Goal: Information Seeking & Learning: Learn about a topic

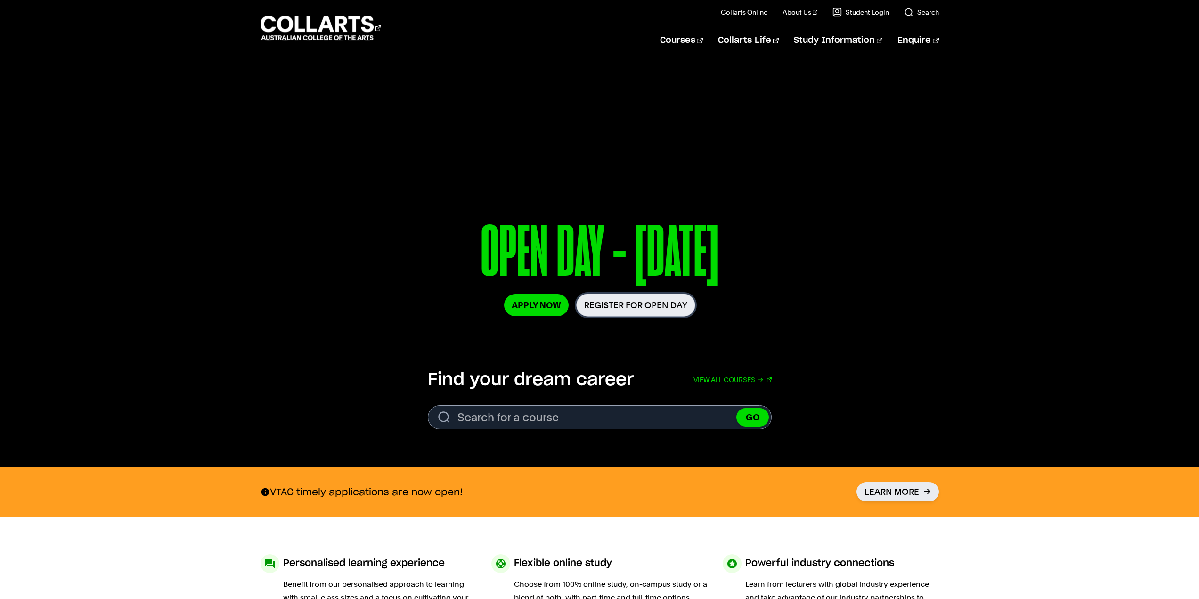
click at [664, 302] on link "Register for Open Day" at bounding box center [635, 304] width 119 height 23
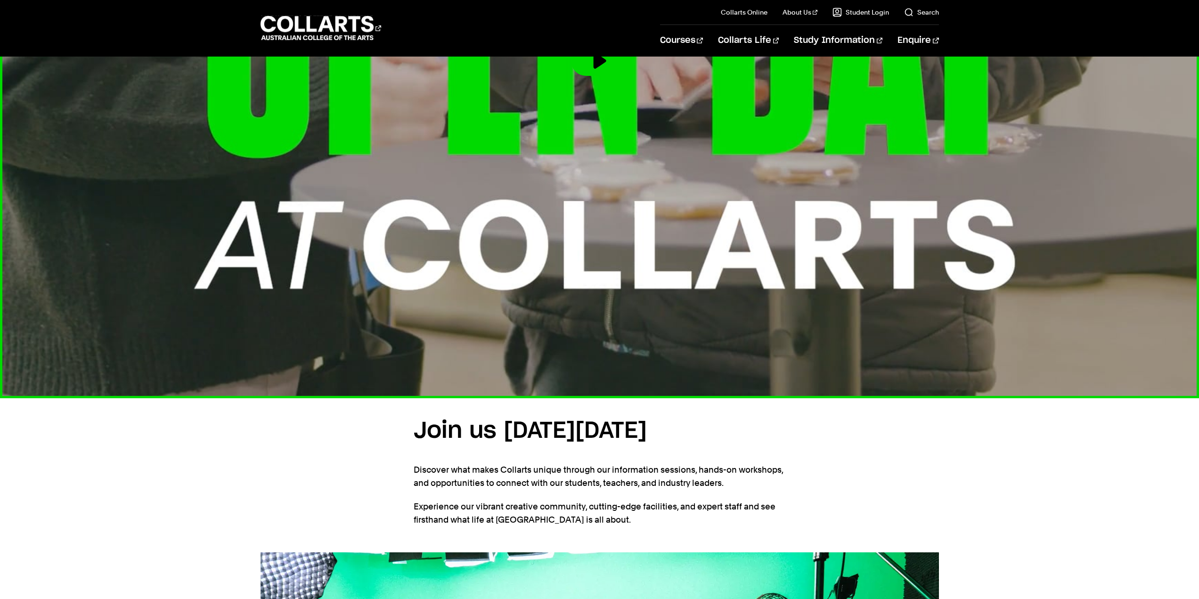
scroll to position [1048, 0]
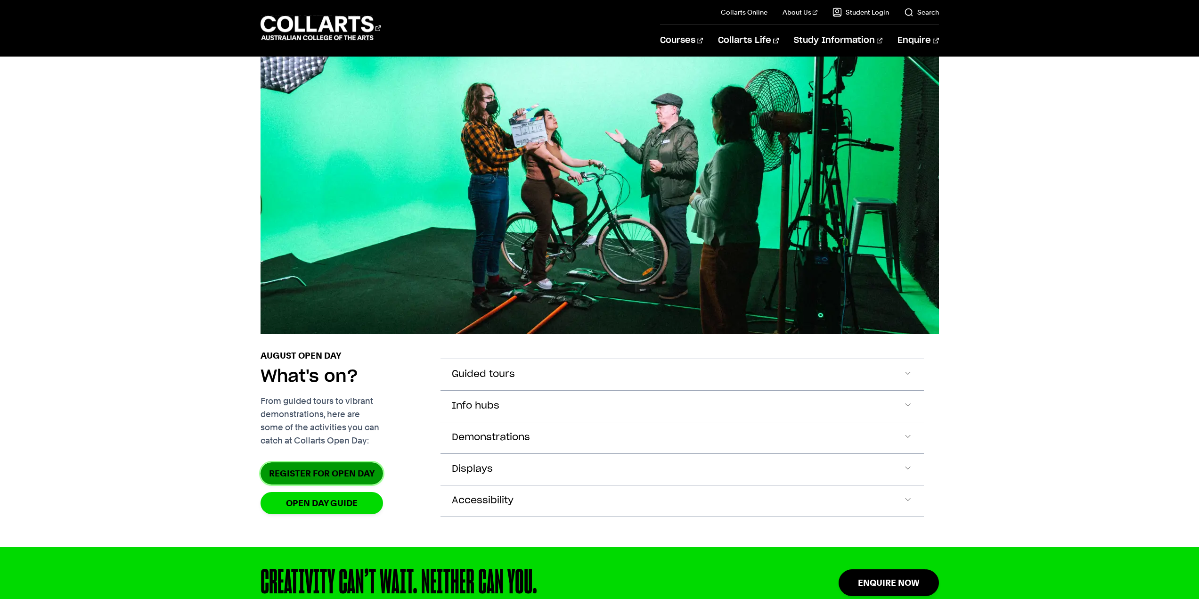
click at [370, 484] on link "Register for Open Day" at bounding box center [322, 473] width 122 height 22
click at [907, 381] on span "Accordion Section" at bounding box center [907, 374] width 9 height 12
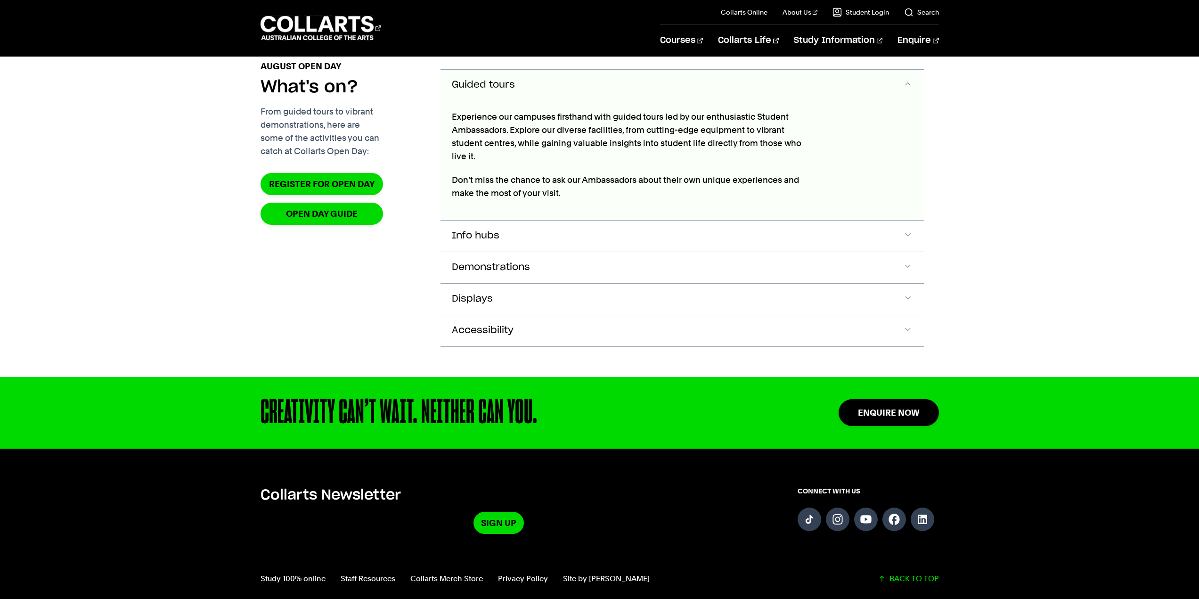
scroll to position [1358, 0]
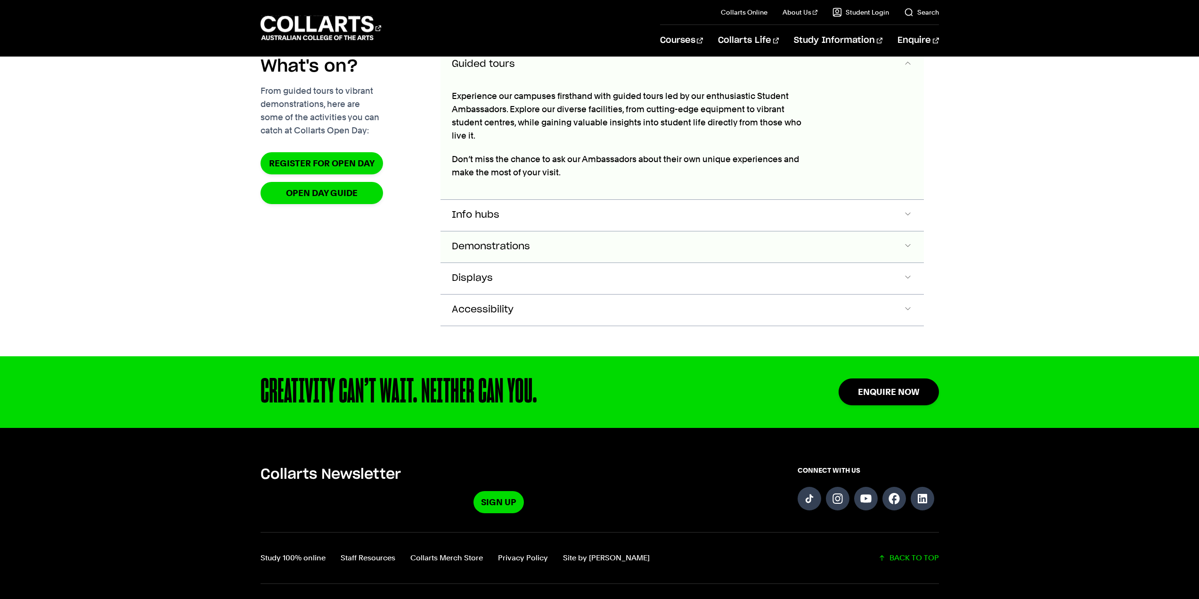
click at [907, 71] on span "Accordion Section" at bounding box center [907, 64] width 9 height 12
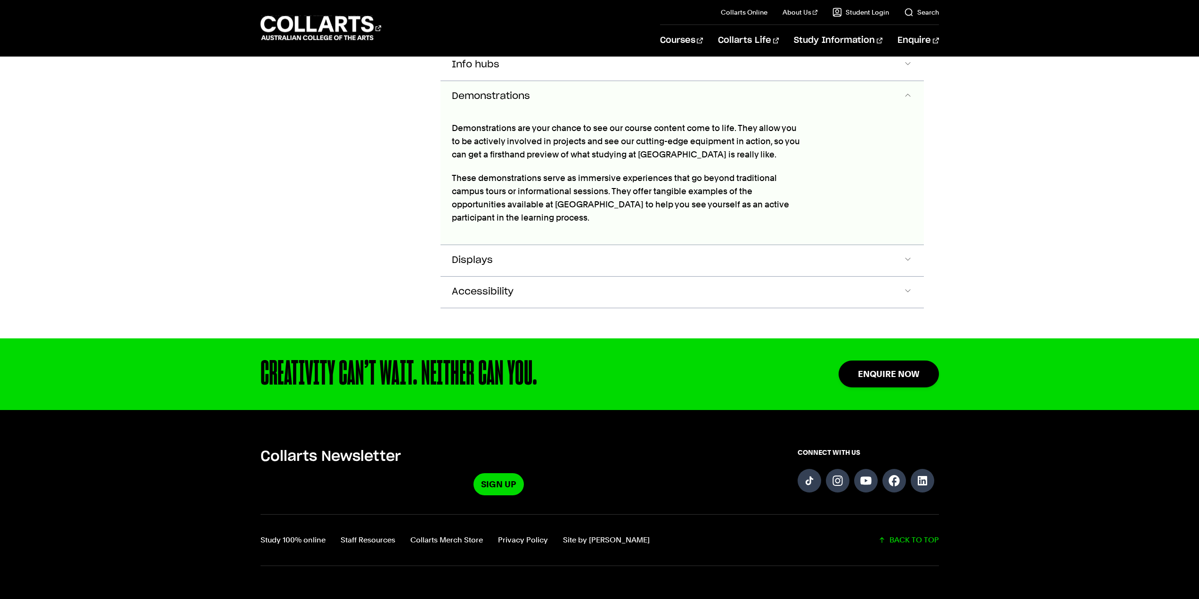
scroll to position [1539, 0]
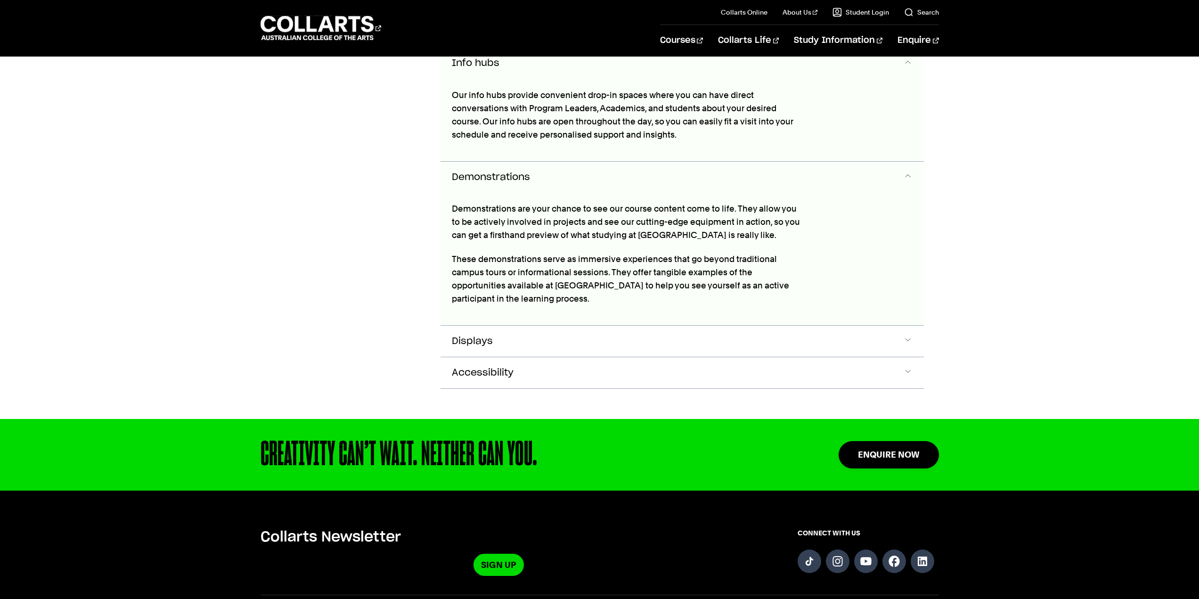
scroll to position [1508, 0]
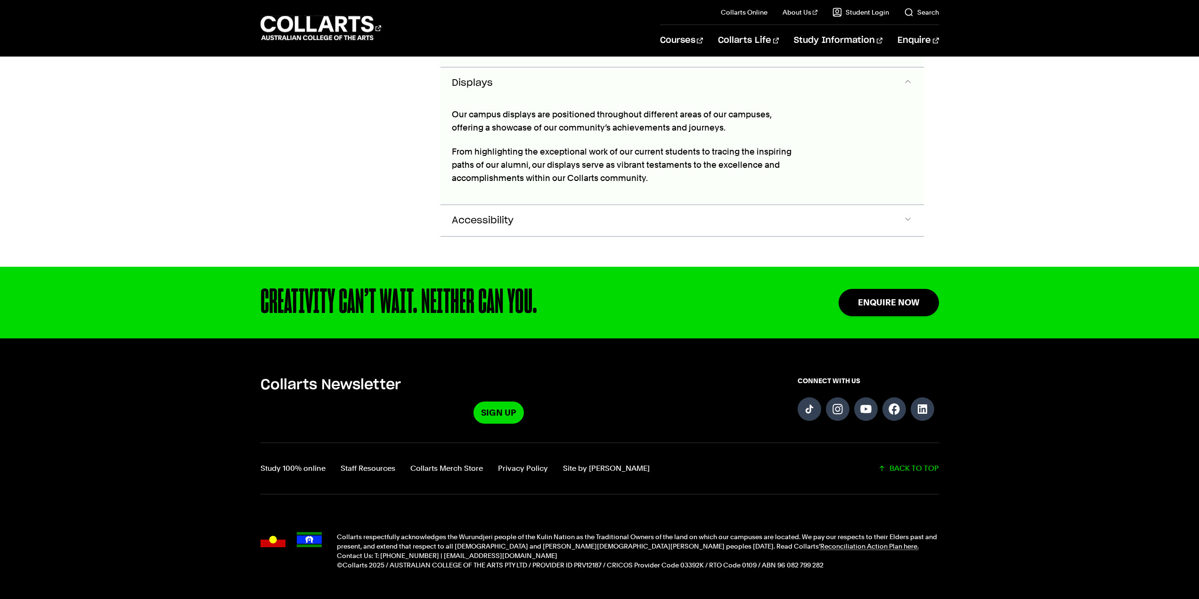
scroll to position [1785, 0]
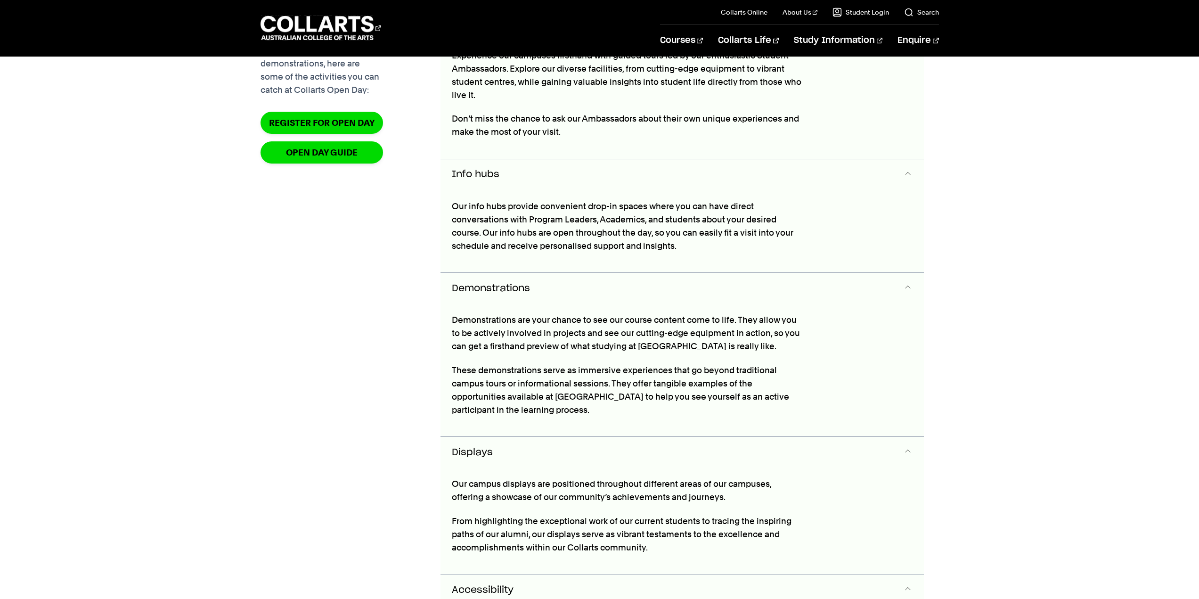
scroll to position [874, 0]
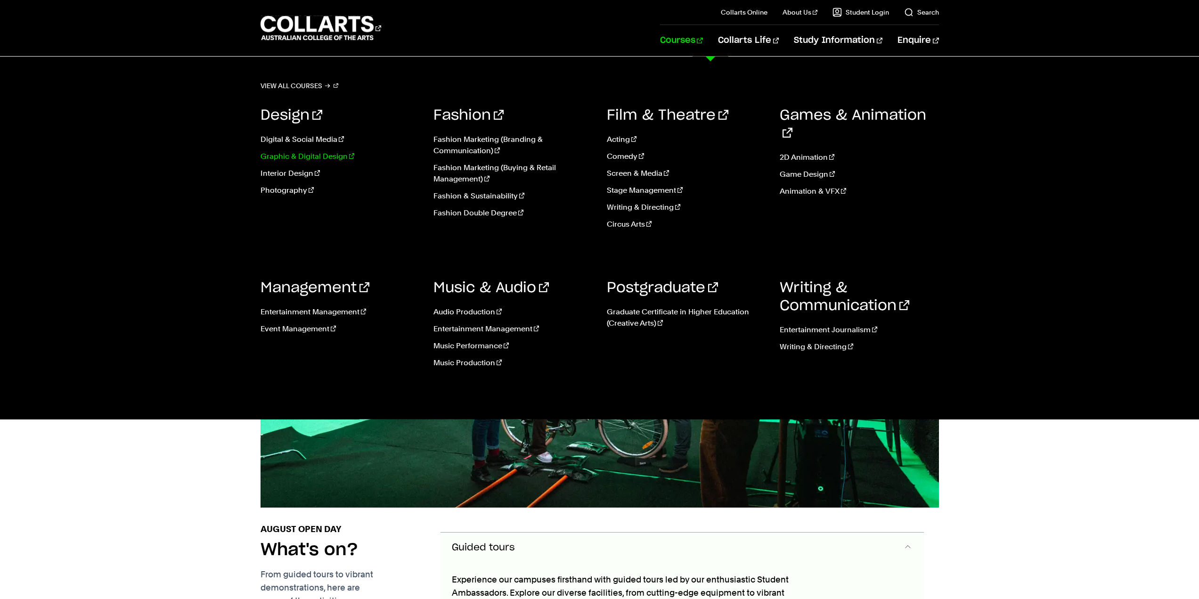
click at [344, 159] on link "Graphic & Digital Design" at bounding box center [340, 156] width 159 height 11
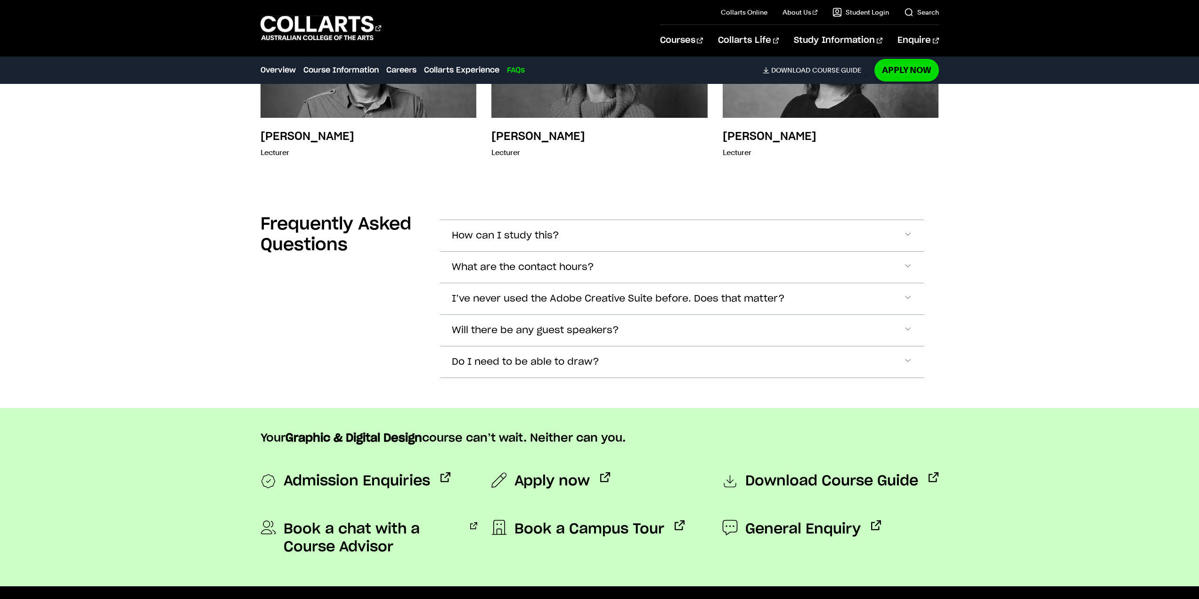
scroll to position [3126, 0]
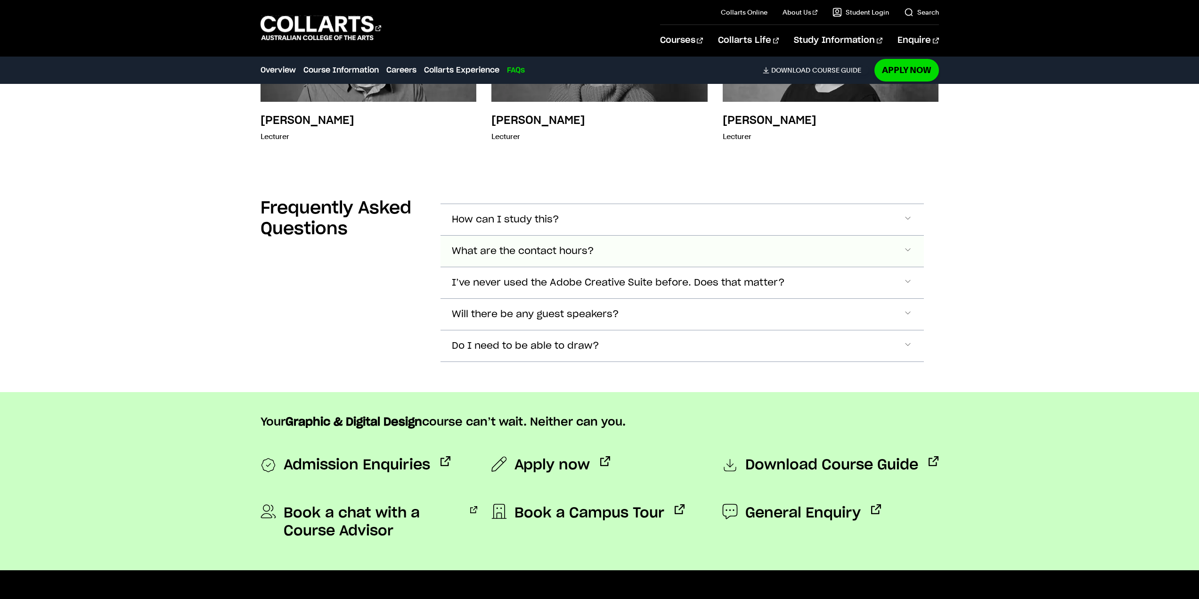
click at [906, 226] on span "Accordion Section" at bounding box center [907, 219] width 9 height 12
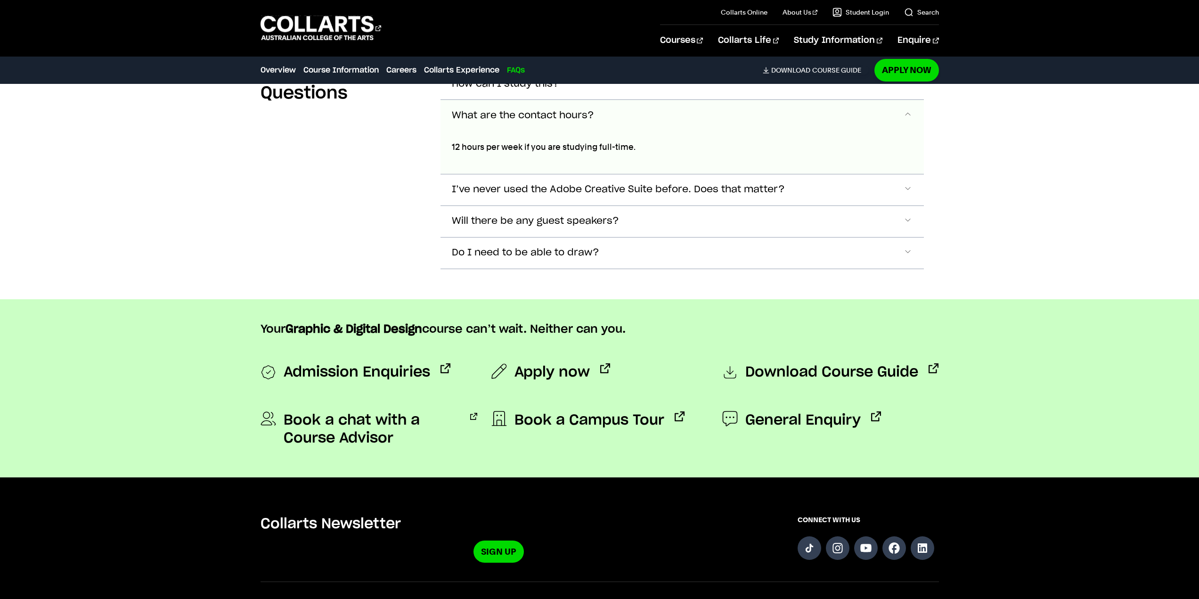
scroll to position [3276, 0]
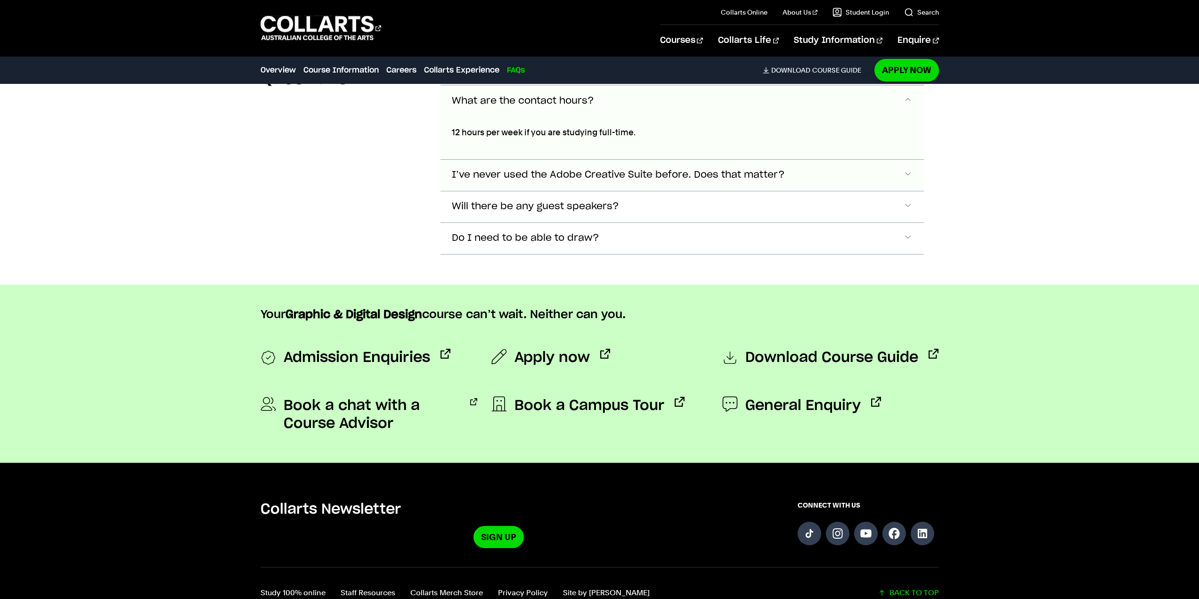
click at [909, 75] on span "Accordion Section" at bounding box center [907, 69] width 9 height 12
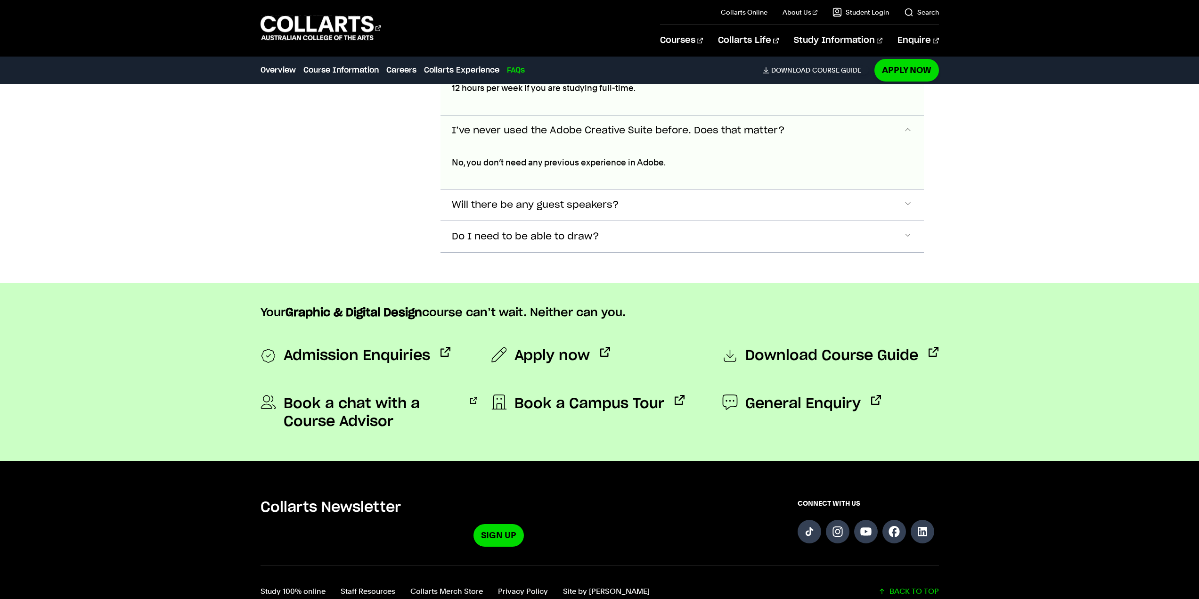
scroll to position [3350, 0]
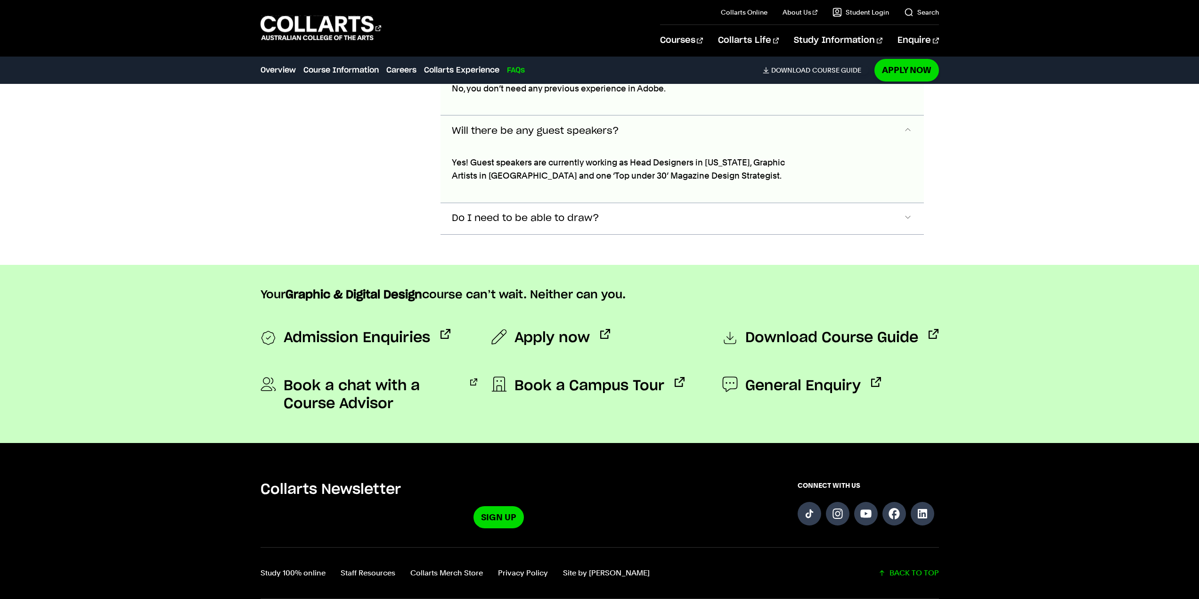
scroll to position [3423, 0]
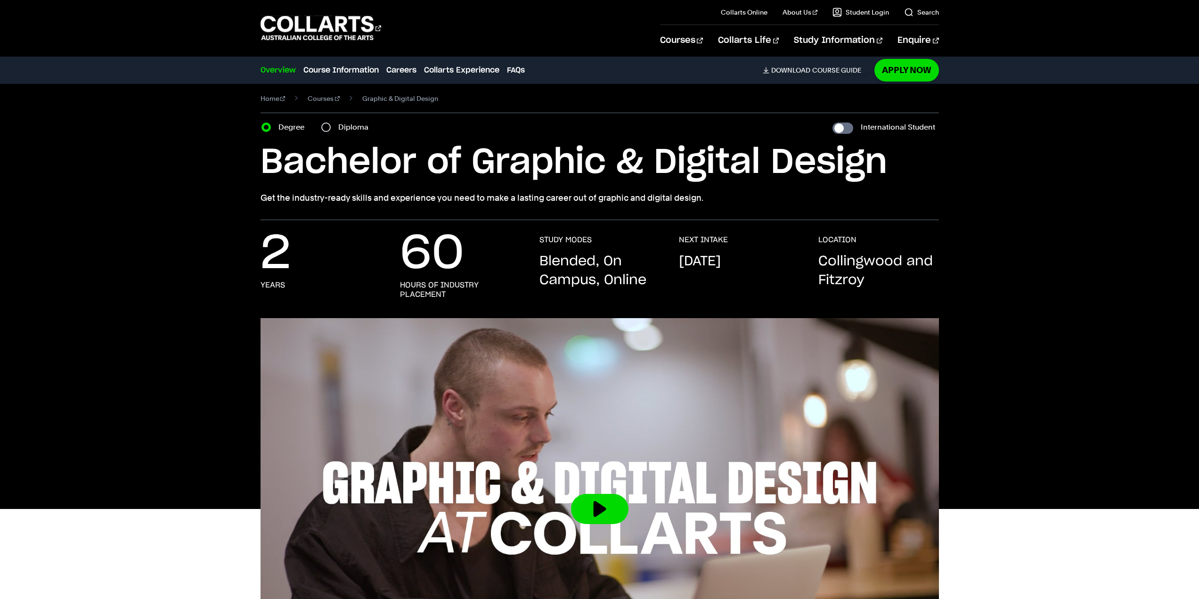
scroll to position [0, 0]
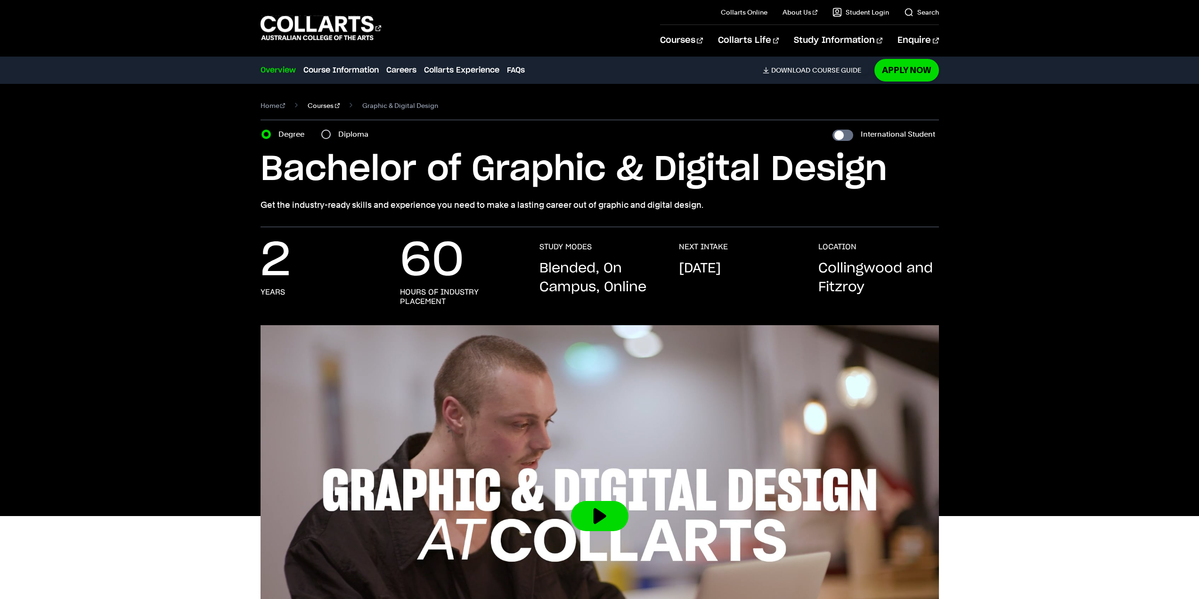
click at [322, 112] on link "Courses" at bounding box center [324, 105] width 32 height 13
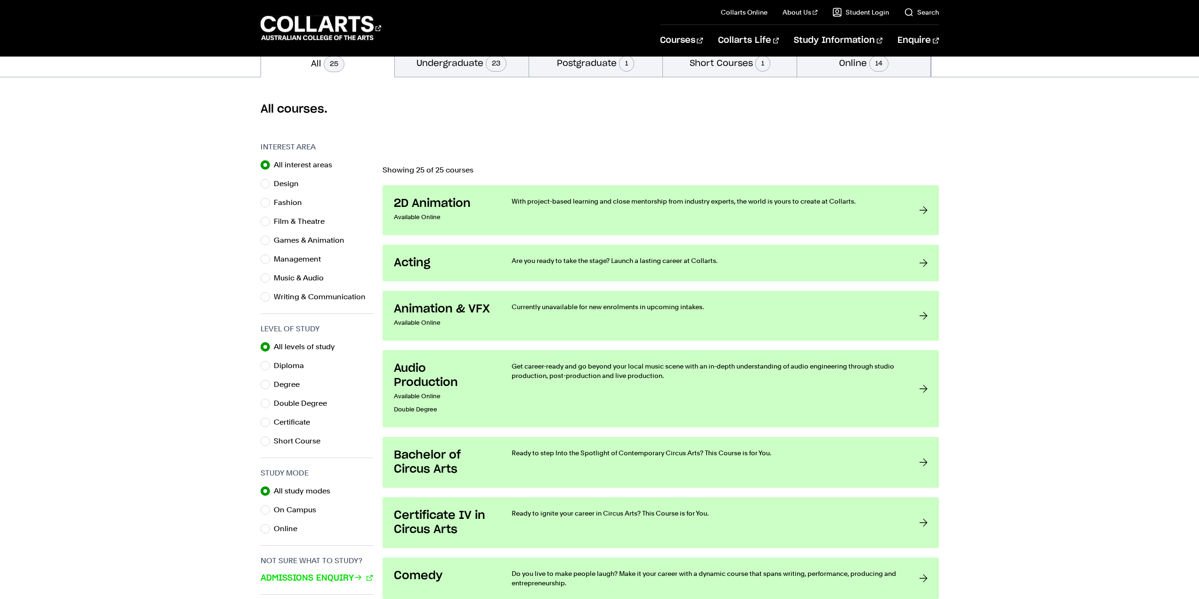
scroll to position [241, 0]
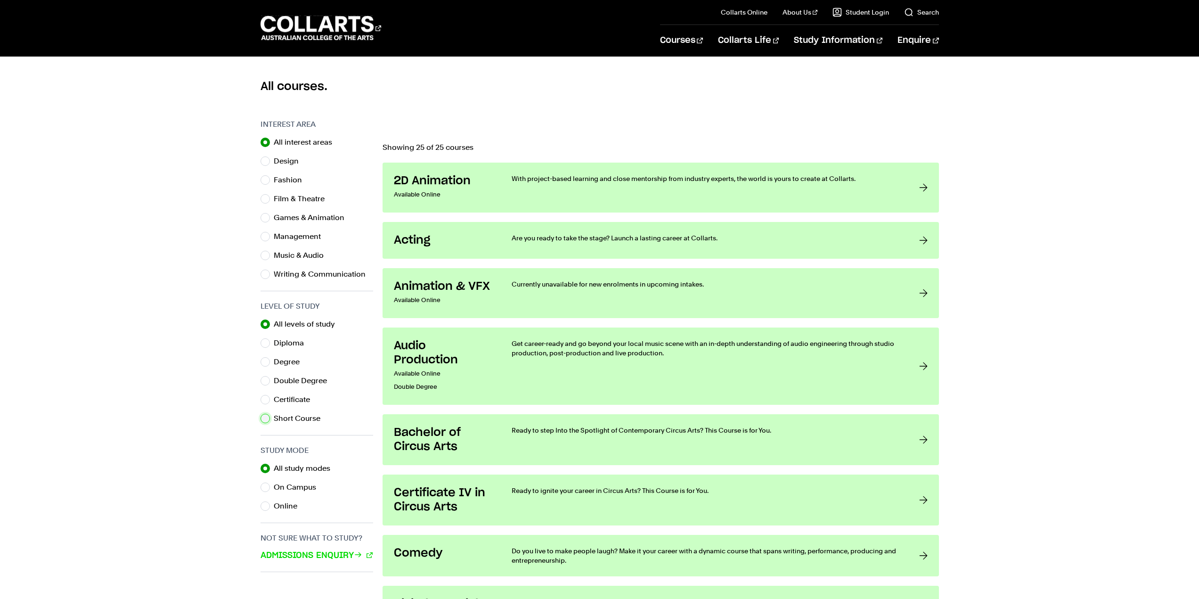
click at [265, 418] on input "Short Course" at bounding box center [265, 418] width 9 height 9
radio input "true"
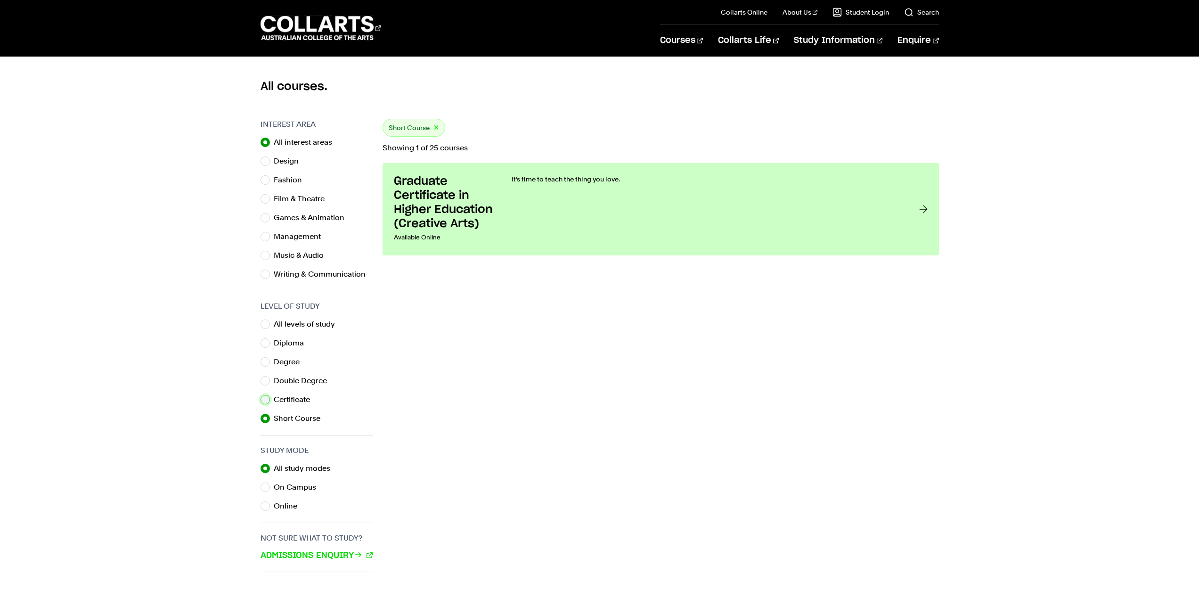
click at [268, 401] on input "Certificate" at bounding box center [265, 399] width 9 height 9
radio input "true"
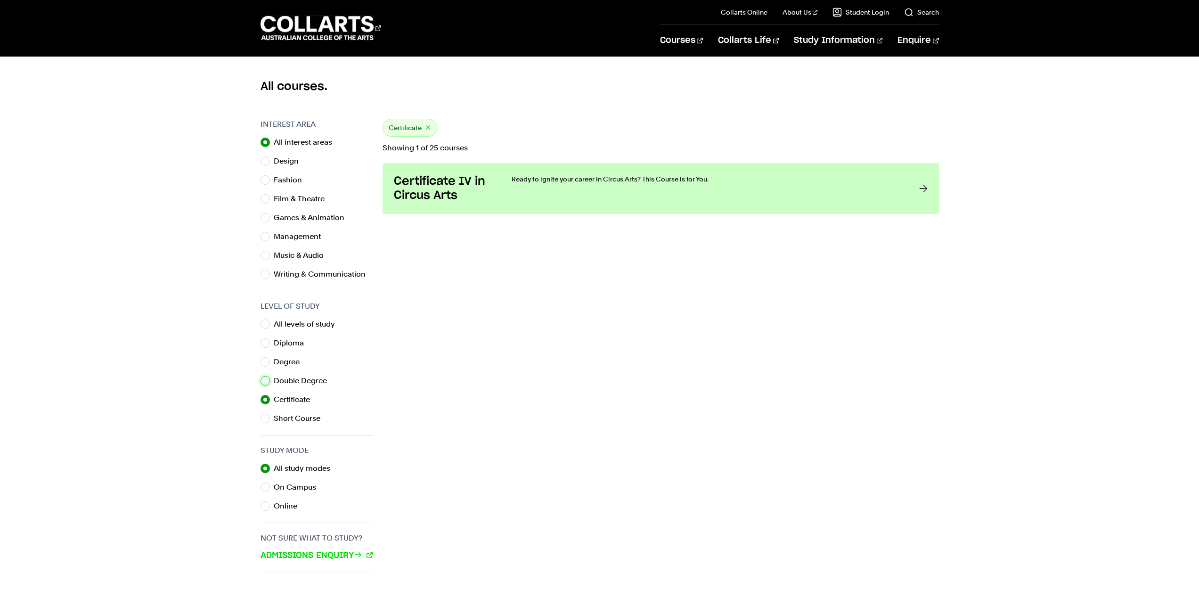
click at [269, 380] on input "Double Degree" at bounding box center [265, 380] width 9 height 9
radio input "true"
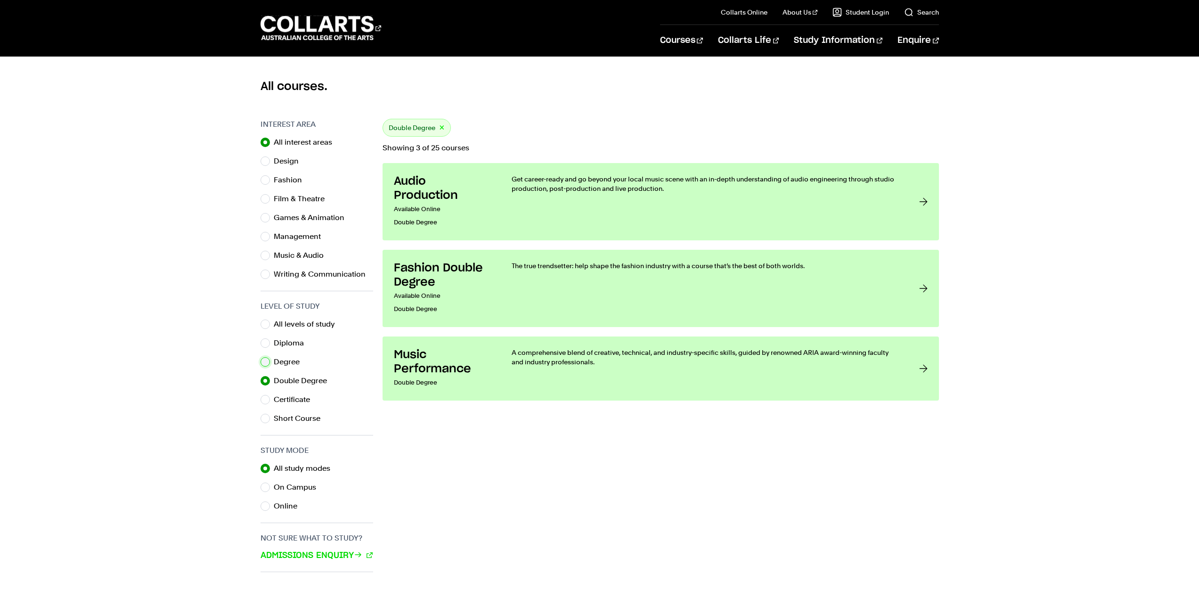
click at [265, 360] on input "Degree" at bounding box center [265, 361] width 9 height 9
radio input "true"
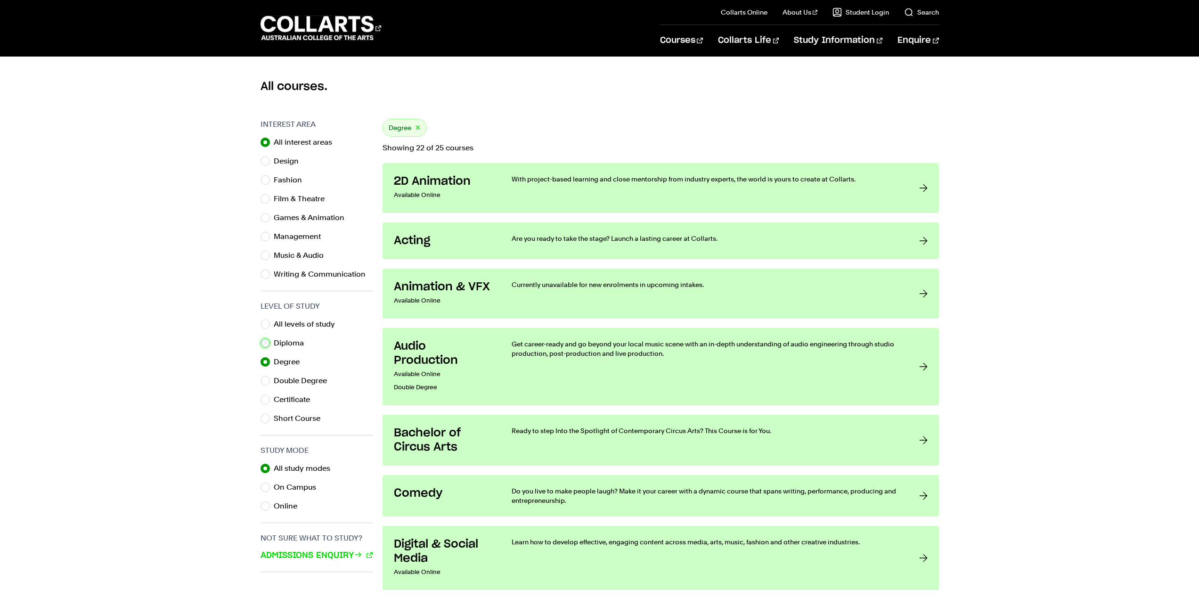
click at [264, 342] on input "Diploma" at bounding box center [265, 342] width 9 height 9
radio input "true"
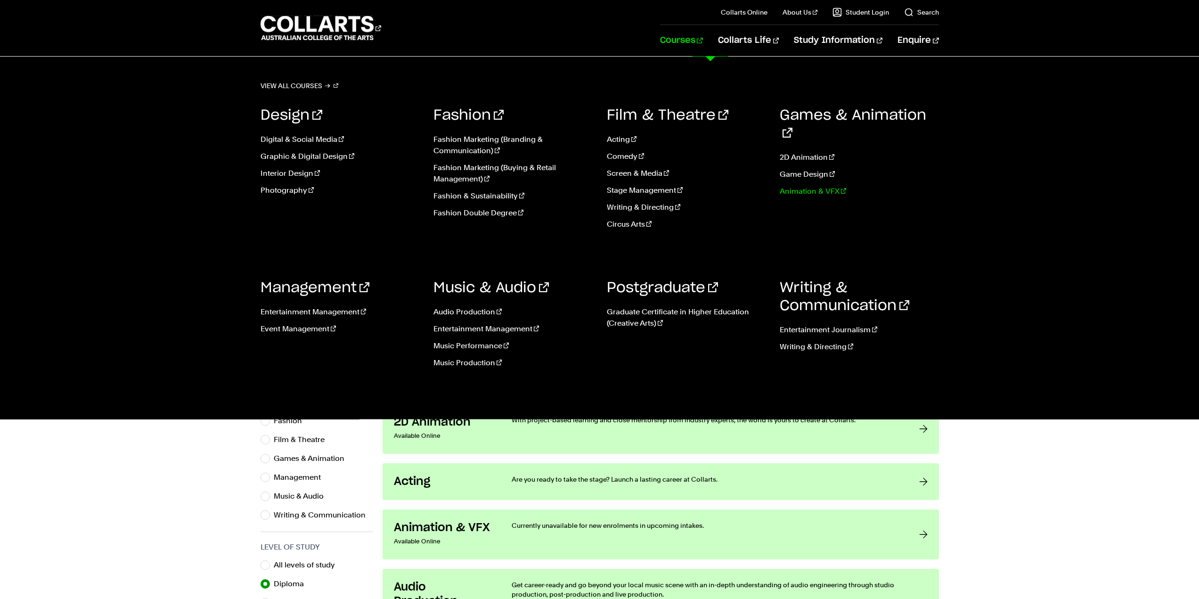
click at [823, 186] on link "Animation & VFX" at bounding box center [859, 191] width 159 height 11
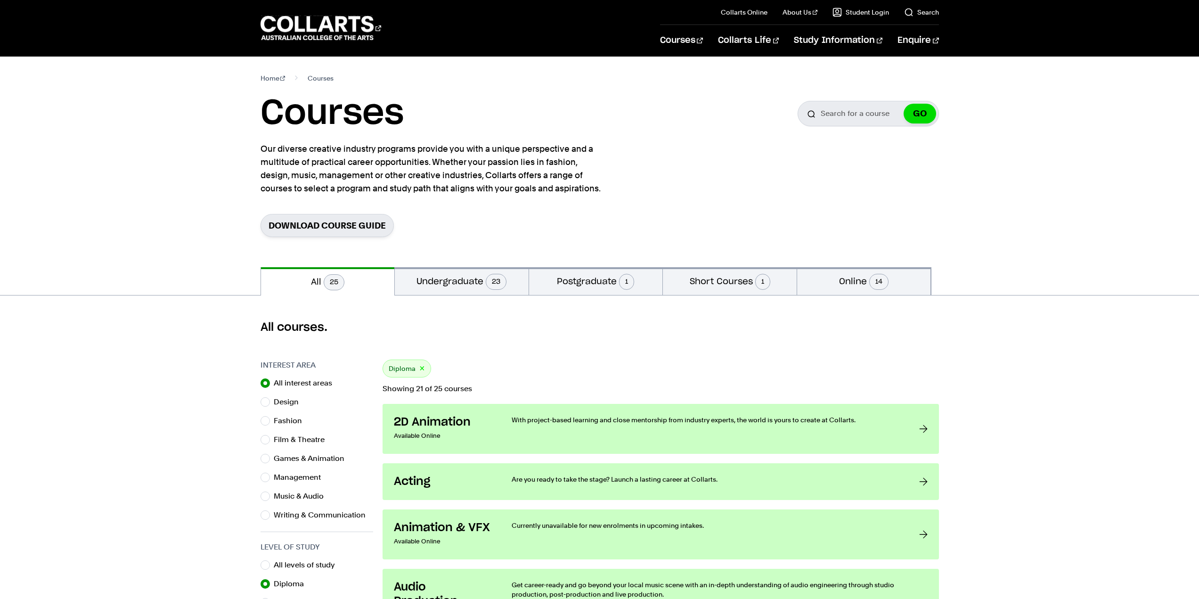
scroll to position [241, 0]
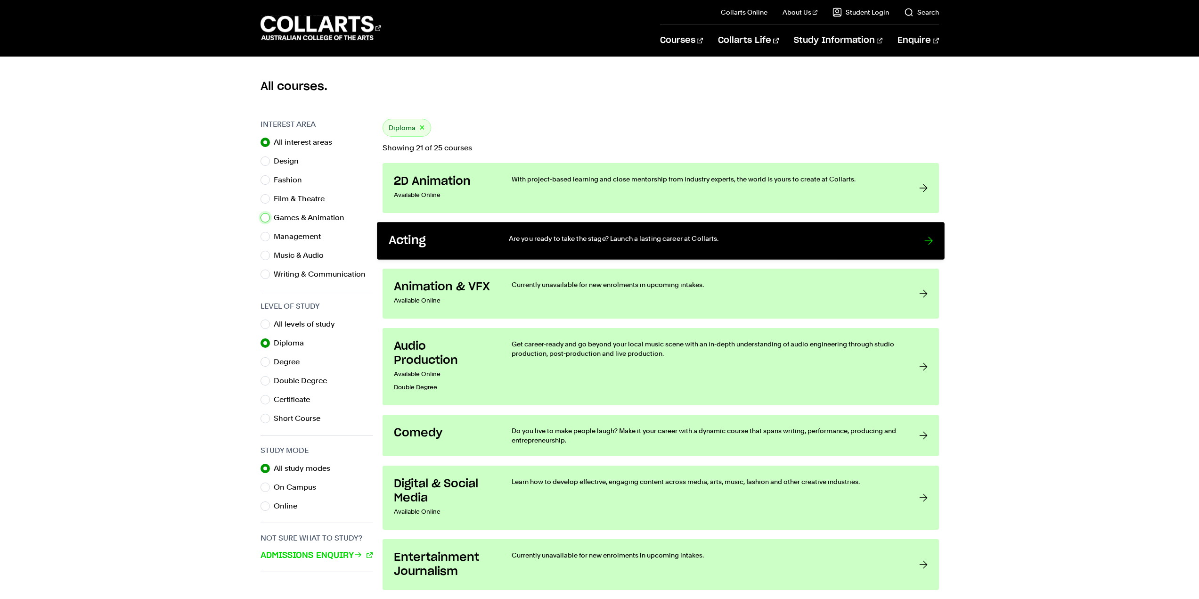
drag, startPoint x: 268, startPoint y: 217, endPoint x: 383, endPoint y: 228, distance: 116.0
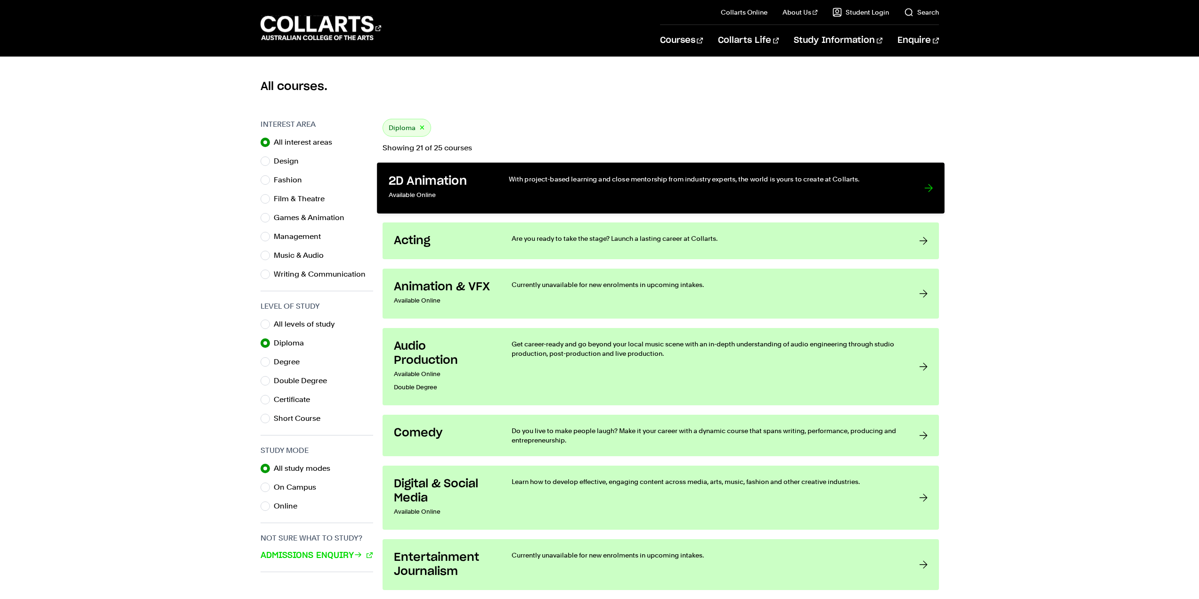
click at [552, 186] on div "With project-based learning and close mentorship from industry experts, the wor…" at bounding box center [706, 188] width 397 height 28
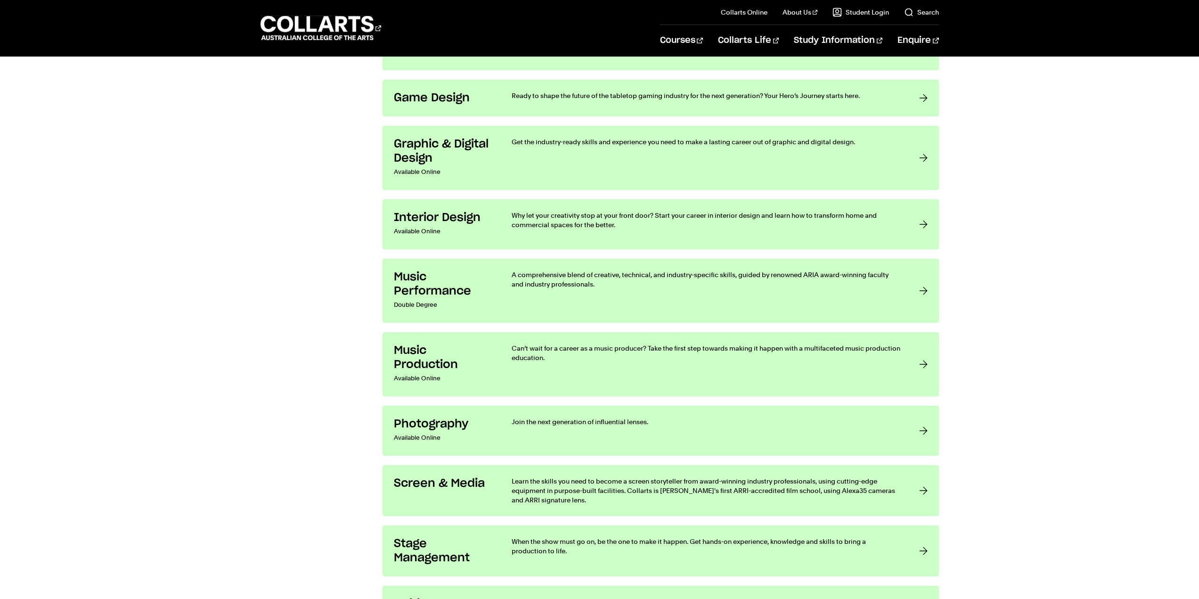
scroll to position [1169, 0]
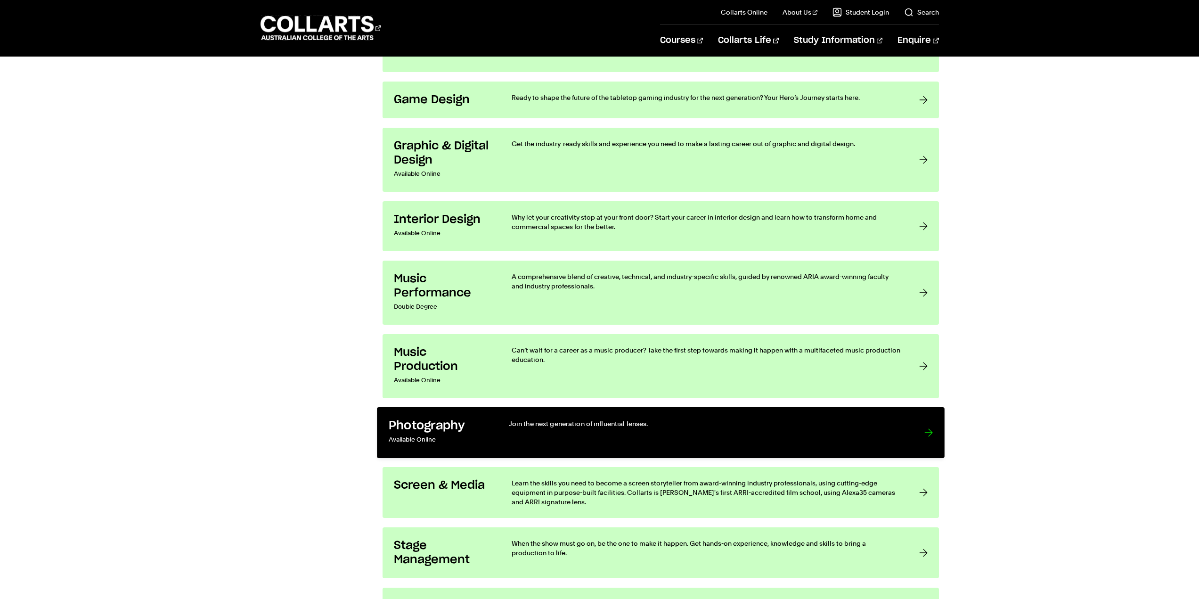
click at [890, 432] on div "Join the next generation of influential lenses." at bounding box center [706, 433] width 397 height 28
click at [926, 432] on div at bounding box center [928, 433] width 8 height 28
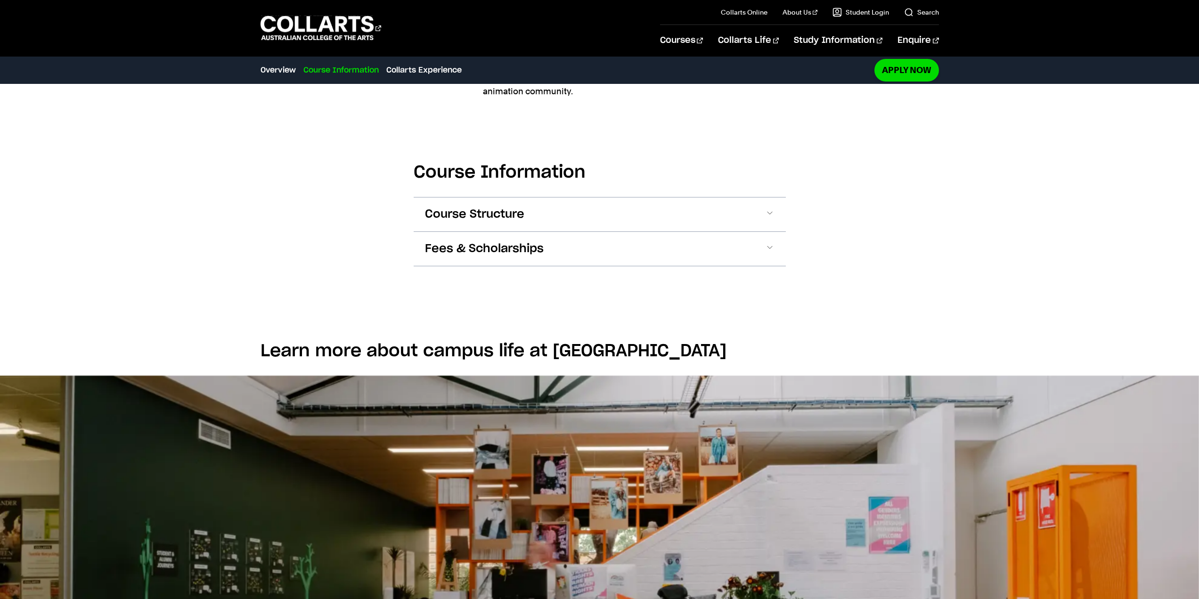
scroll to position [456, 0]
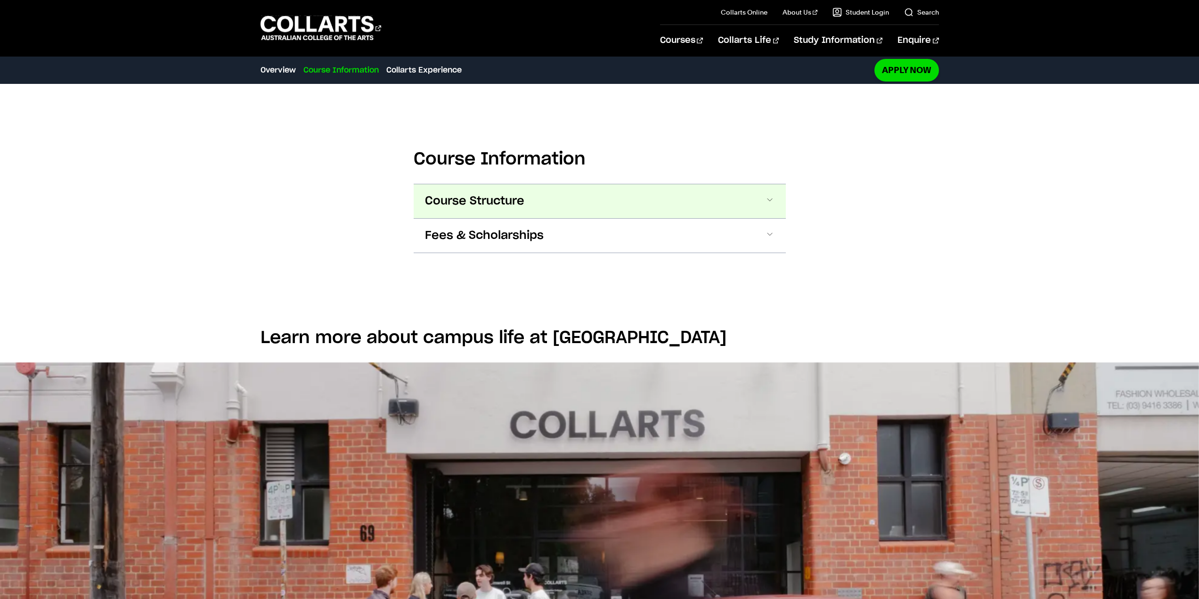
click at [768, 200] on span at bounding box center [769, 201] width 9 height 12
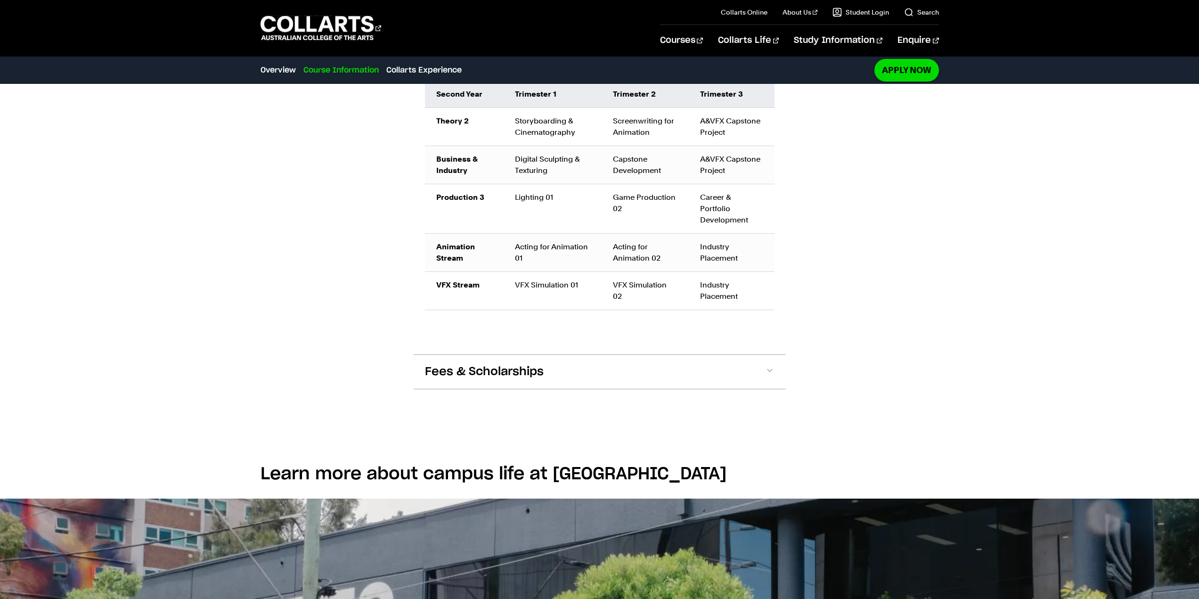
scroll to position [880, 0]
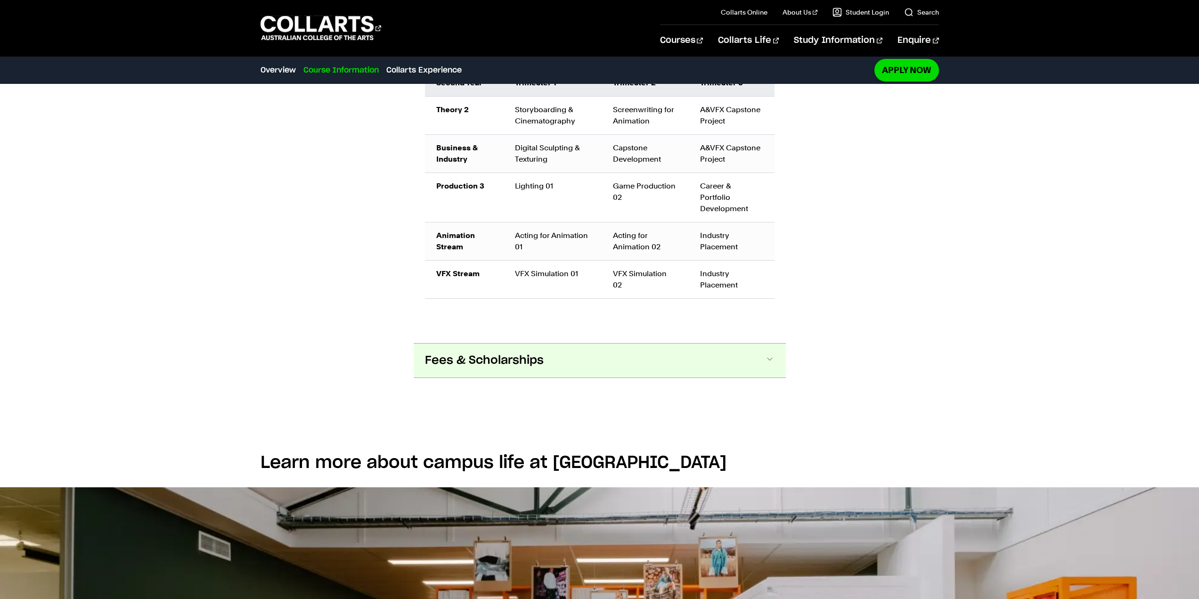
click at [772, 354] on span at bounding box center [769, 360] width 9 height 12
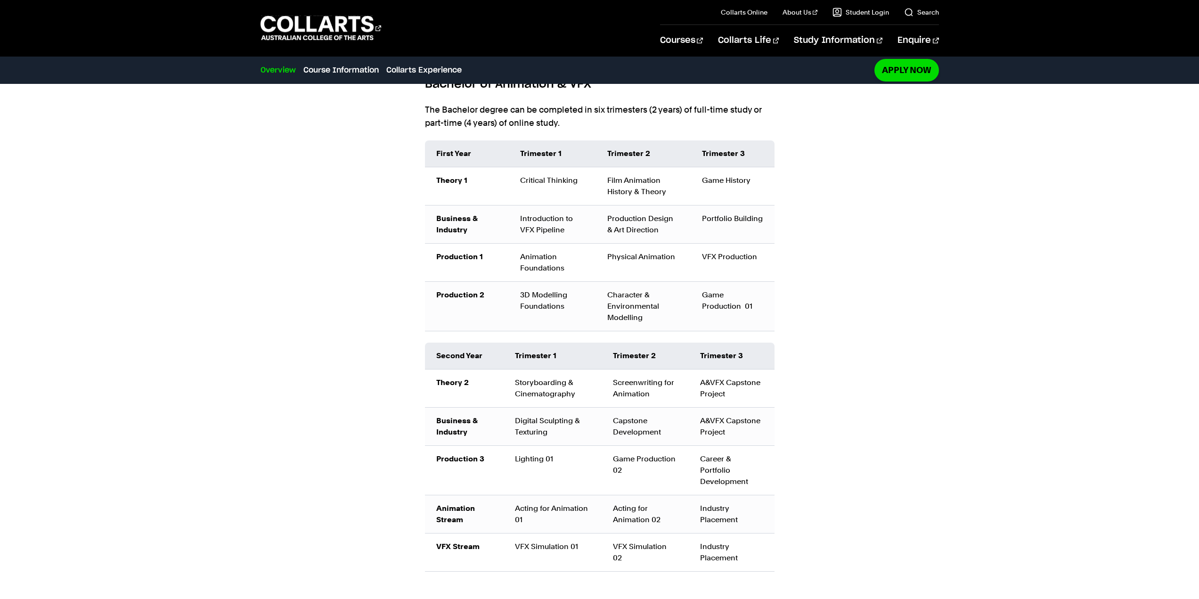
scroll to position [0, 0]
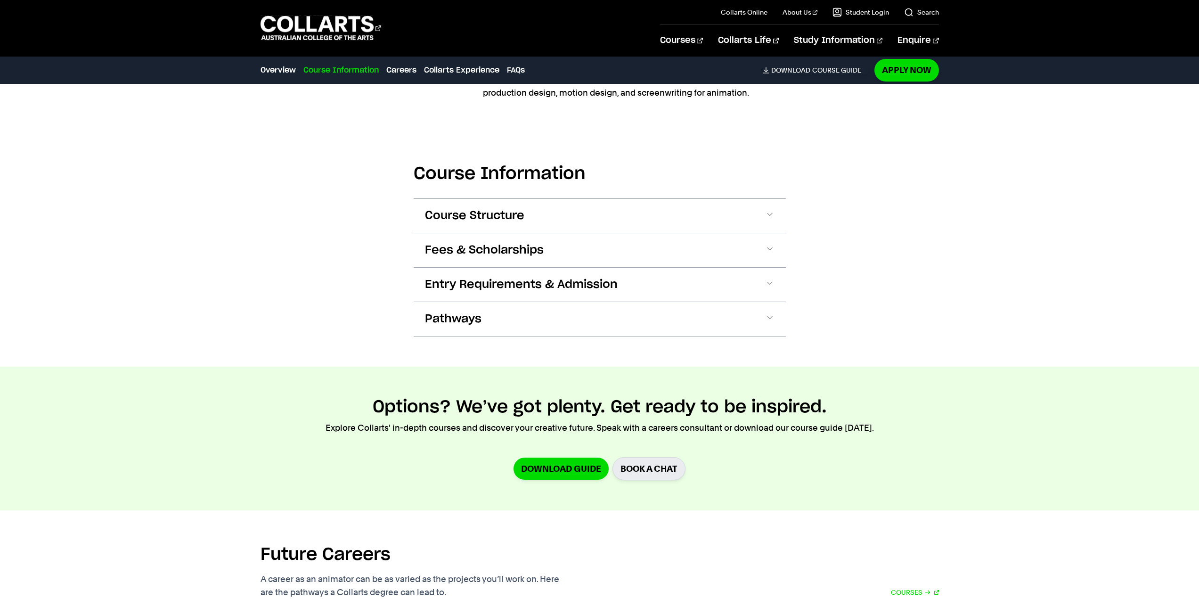
scroll to position [864, 0]
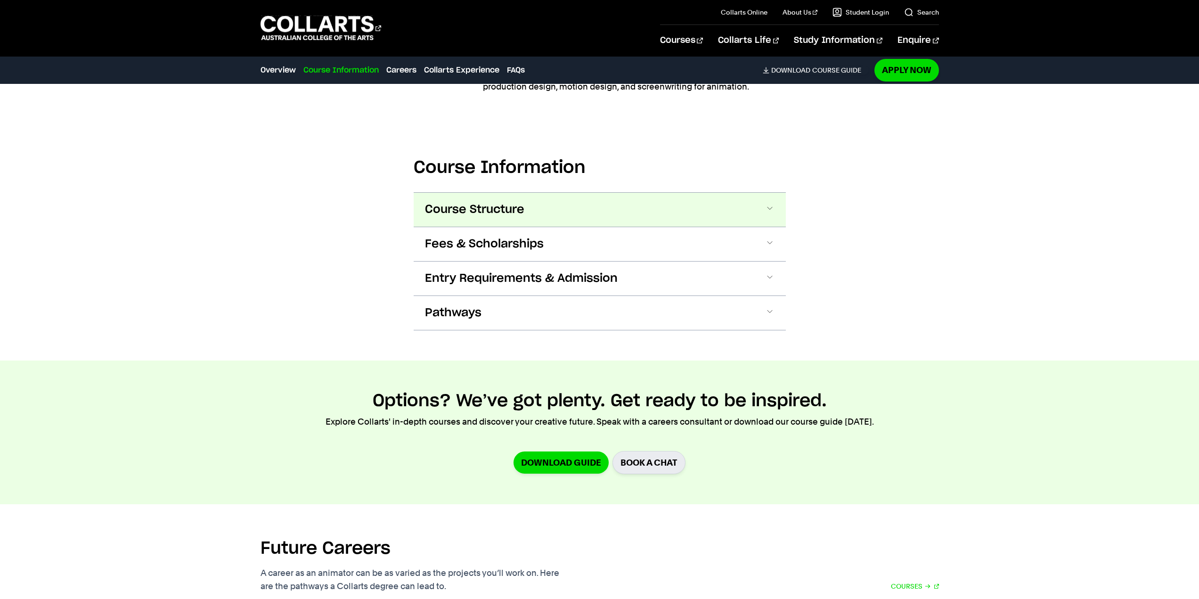
click at [767, 208] on span at bounding box center [769, 210] width 9 height 12
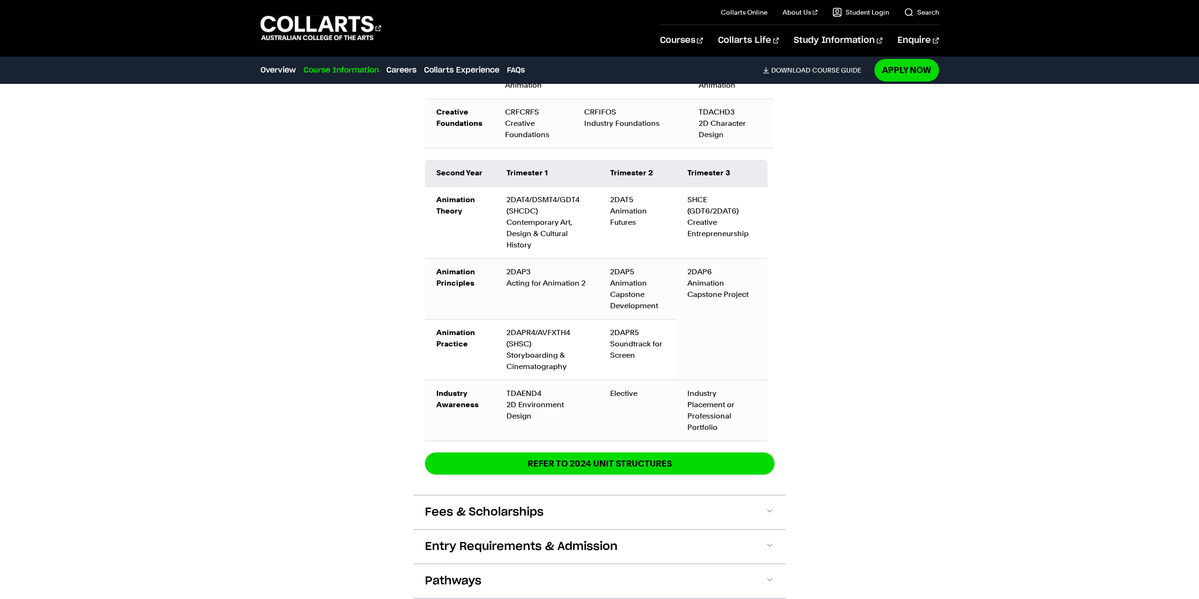
scroll to position [1315, 0]
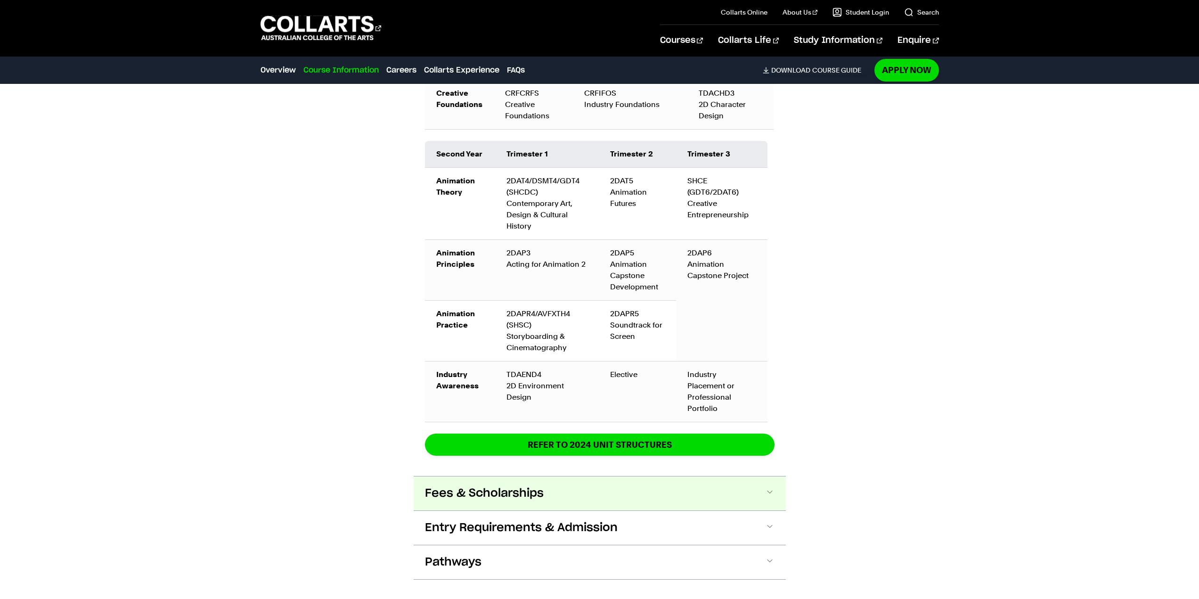
click at [766, 487] on span at bounding box center [769, 493] width 9 height 12
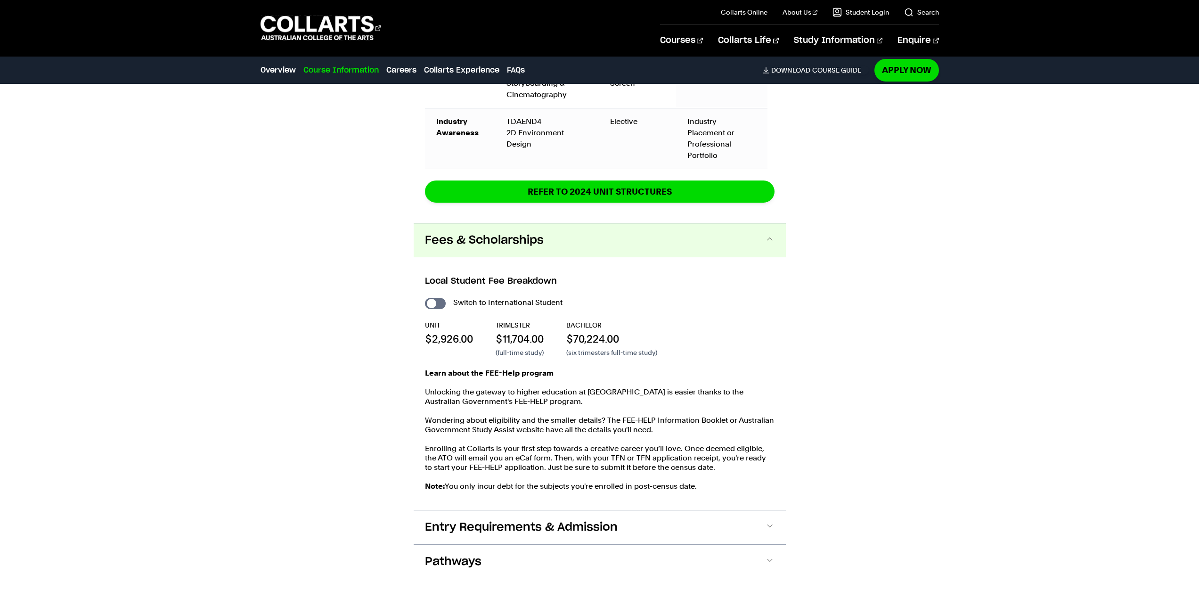
scroll to position [1695, 0]
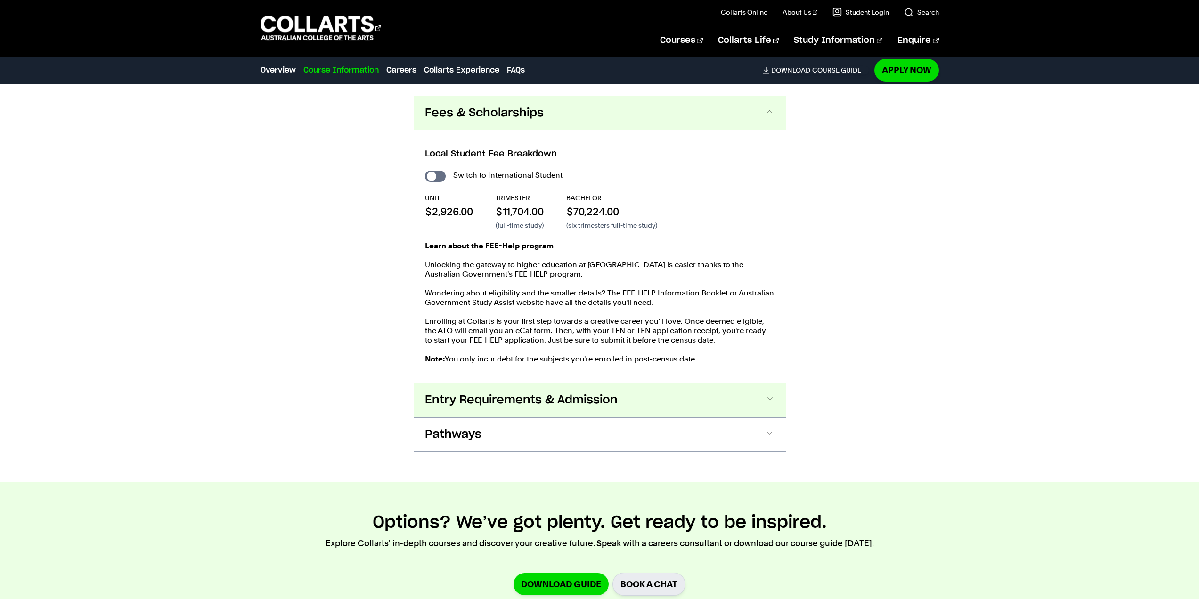
click at [772, 383] on button "Entry Requirements & Admission" at bounding box center [600, 400] width 372 height 34
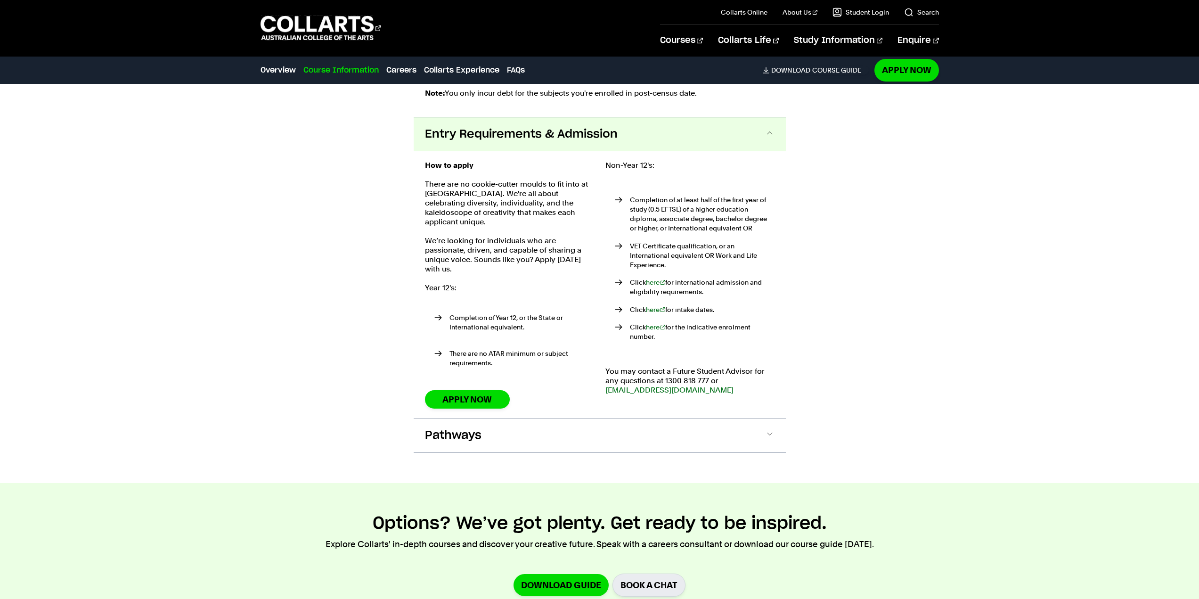
scroll to position [1982, 0]
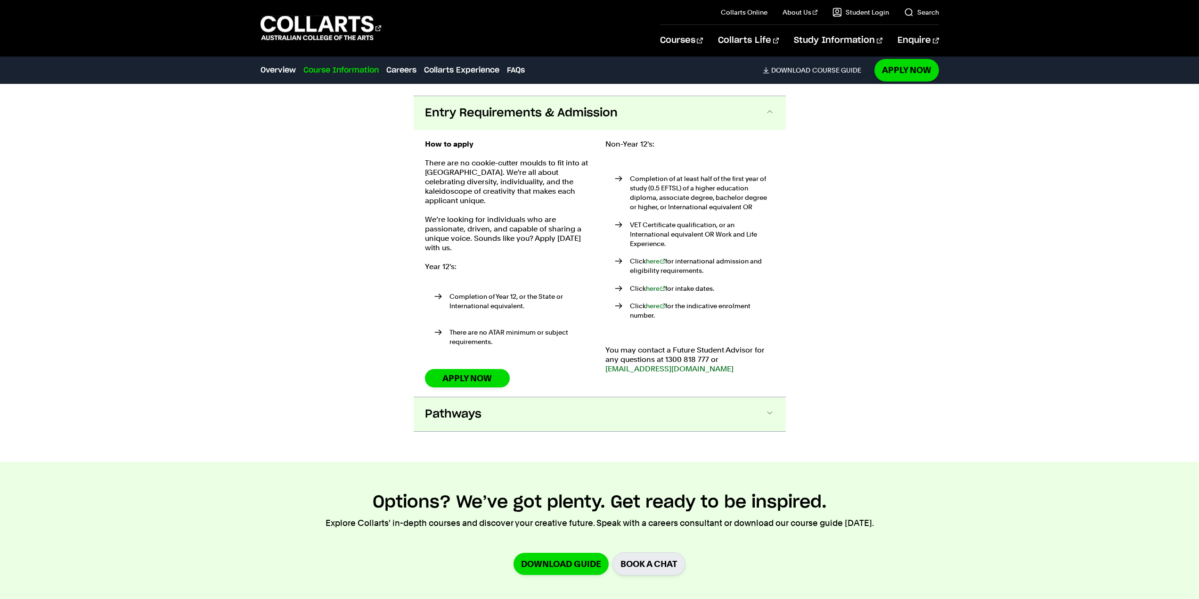
click at [773, 408] on span at bounding box center [769, 414] width 9 height 12
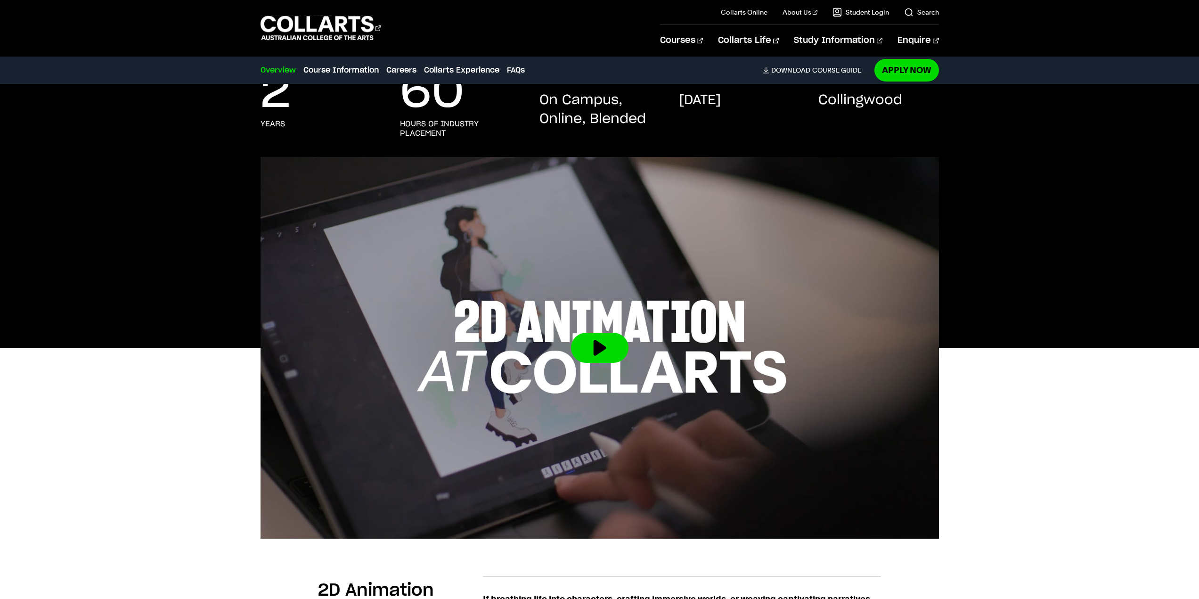
scroll to position [0, 0]
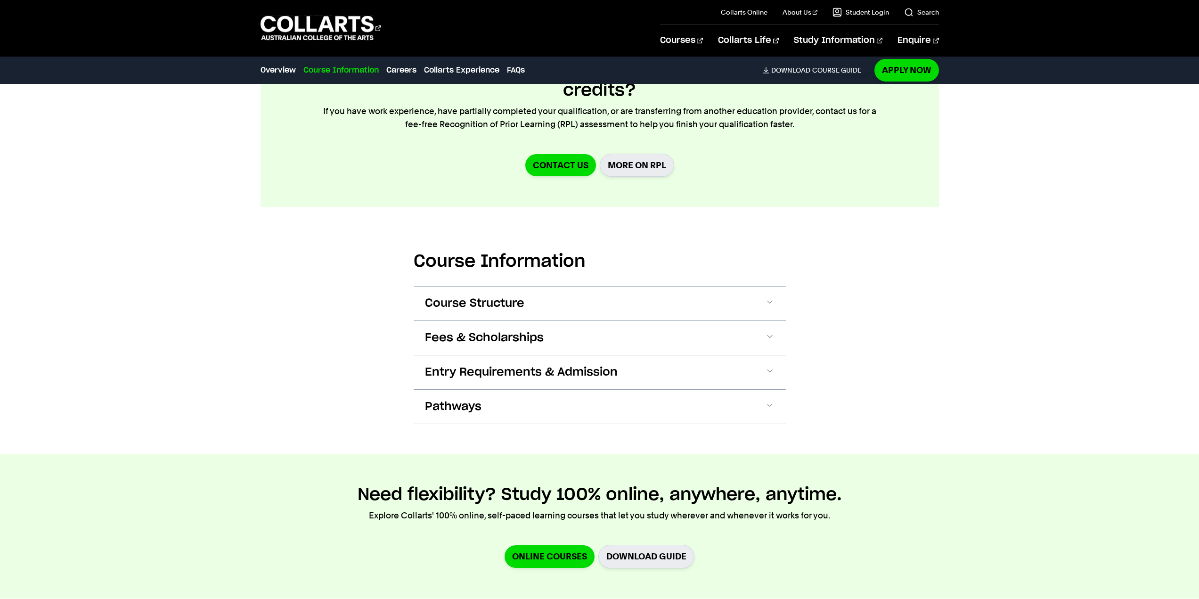
scroll to position [973, 0]
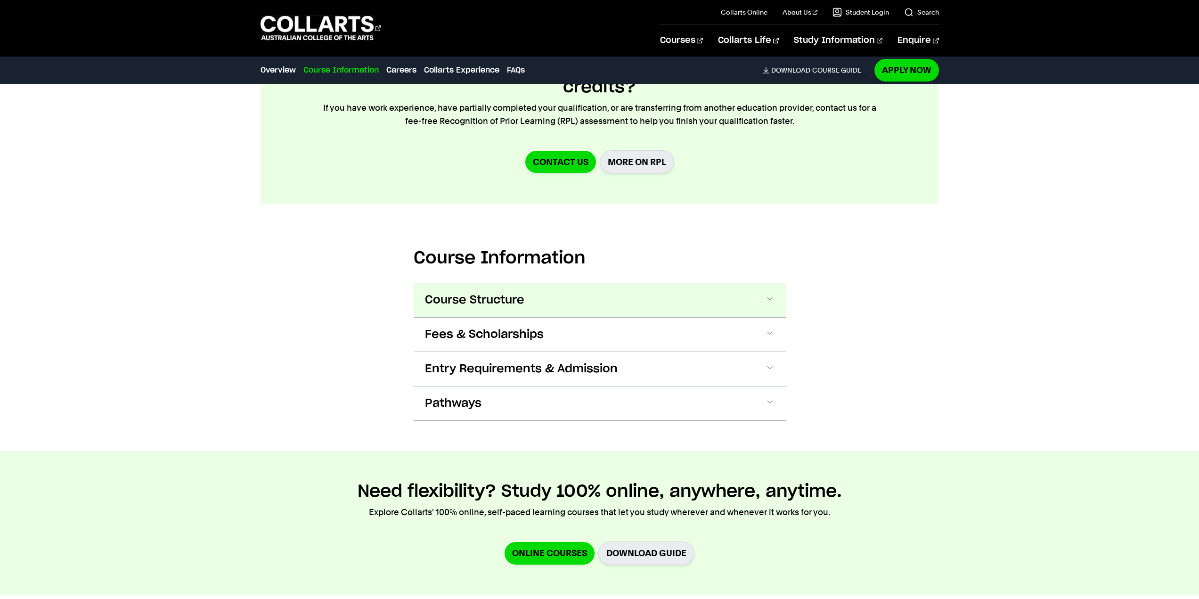
click at [768, 296] on span at bounding box center [769, 300] width 9 height 12
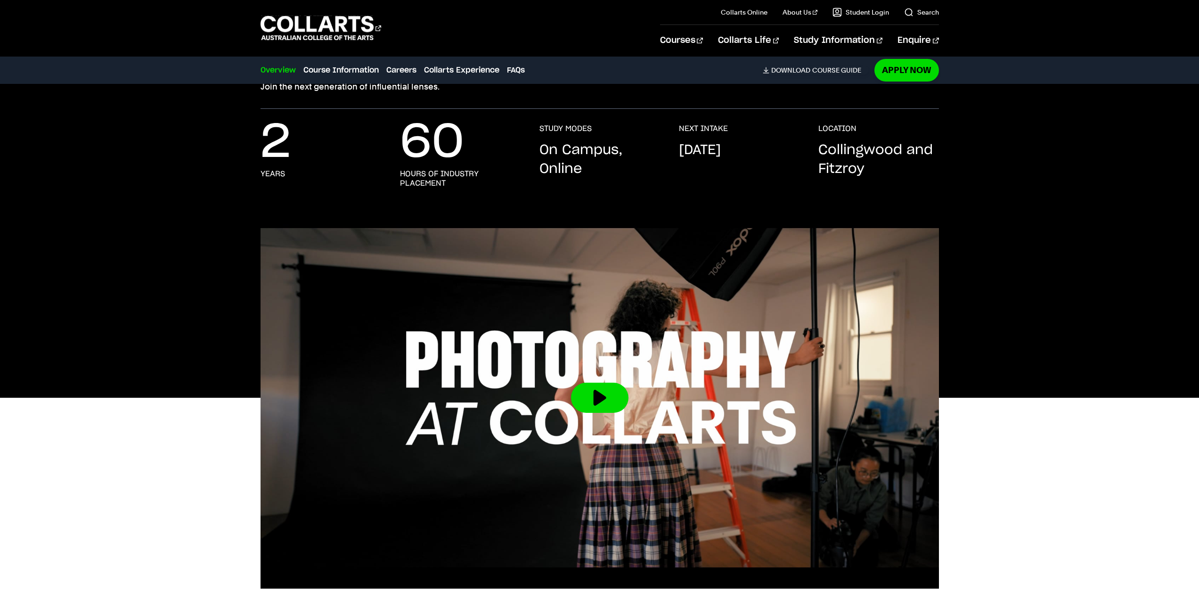
scroll to position [0, 0]
